Goal: Information Seeking & Learning: Learn about a topic

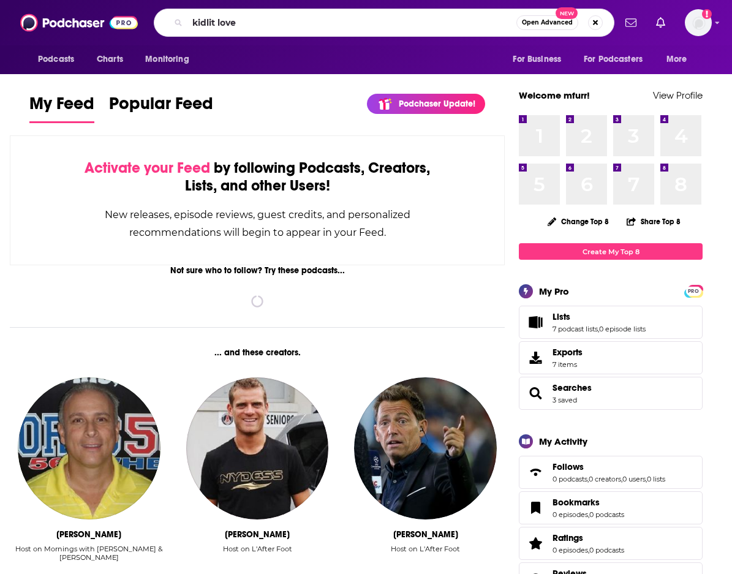
type input "kidlit love"
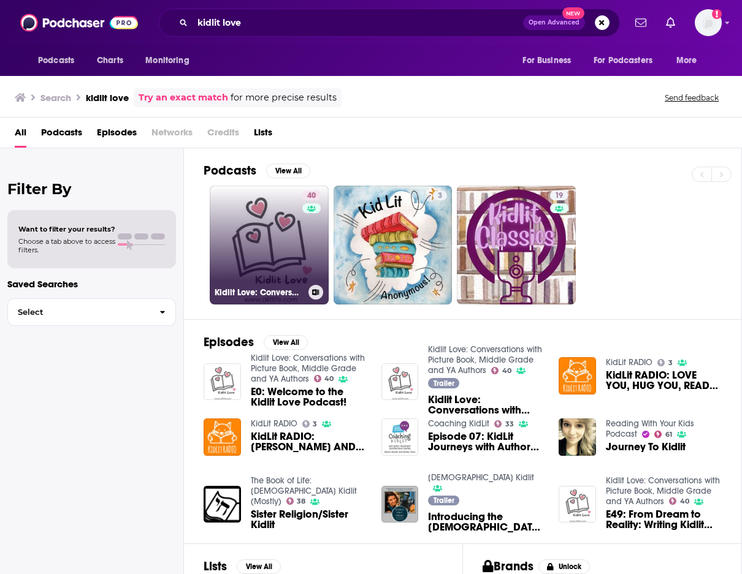
click at [270, 211] on link "40 Kidlit Love: Conversations with Picture Book, Middle Grade and YA Authors" at bounding box center [269, 245] width 119 height 119
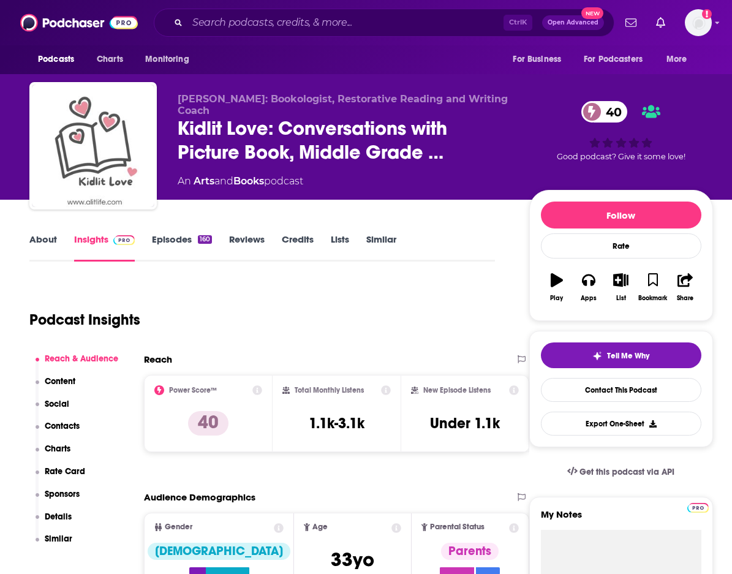
click at [51, 243] on link "About" at bounding box center [43, 248] width 28 height 28
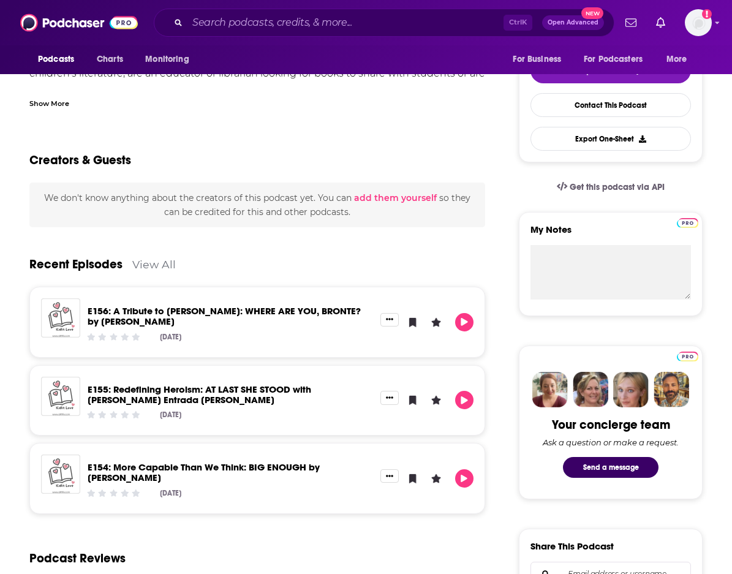
scroll to position [306, 0]
